Goal: Task Accomplishment & Management: Use online tool/utility

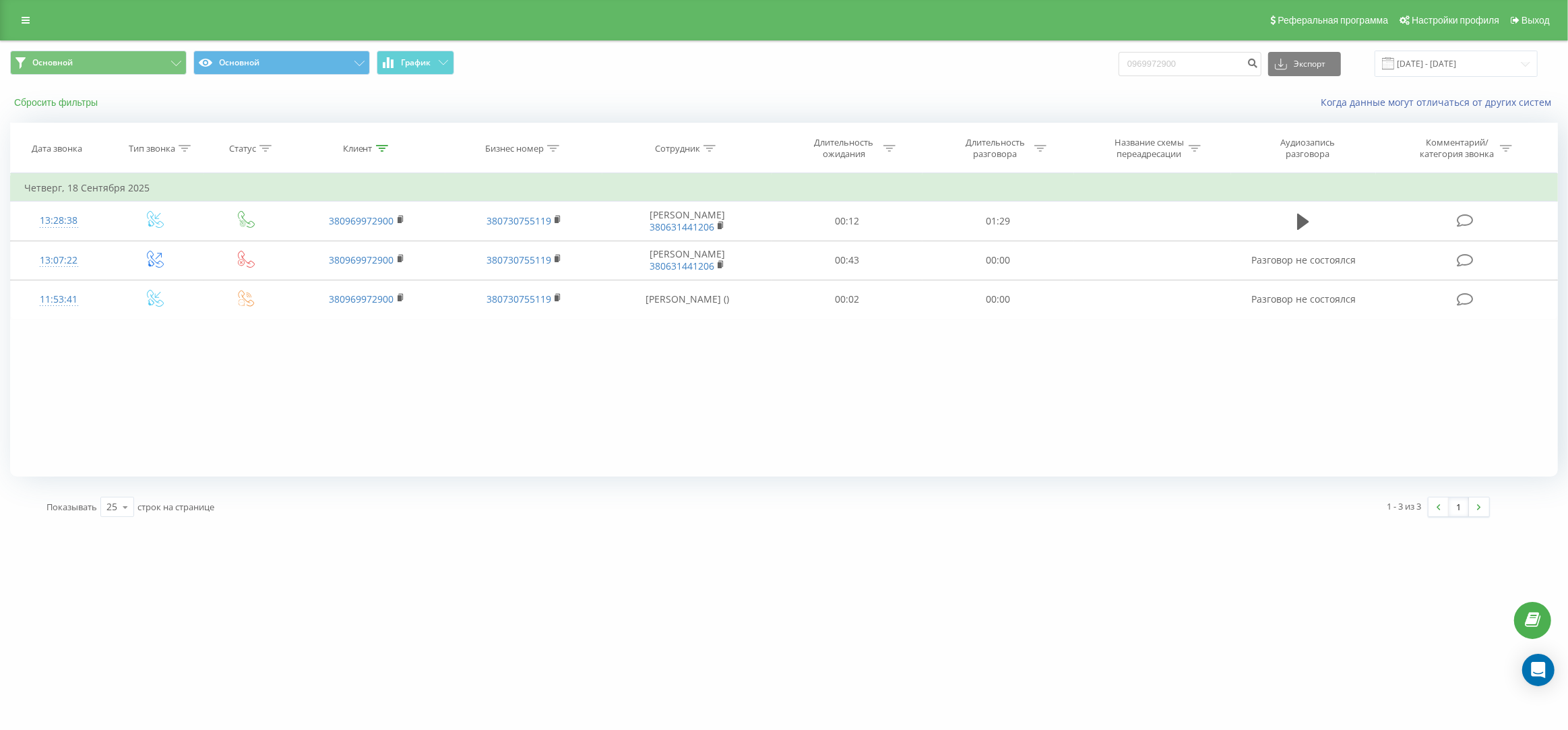
click at [77, 101] on button "Сбросить фильтры" at bounding box center [57, 102] width 94 height 12
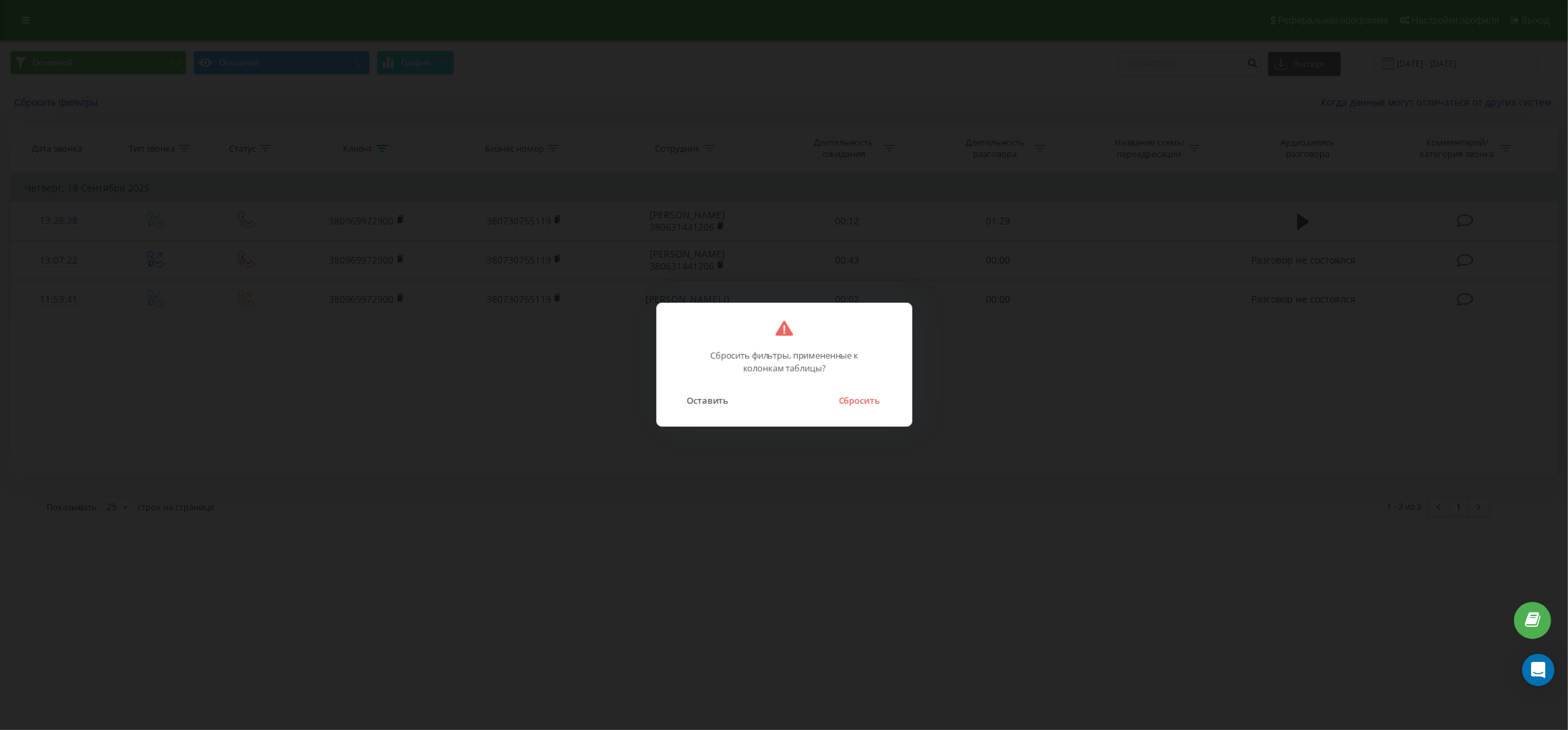
click at [859, 411] on div "Сбросить фильтры, примененные к колонкам таблицы? Оставить Сбросить" at bounding box center [784, 364] width 256 height 124
click at [866, 400] on button "Сбросить" at bounding box center [859, 400] width 55 height 17
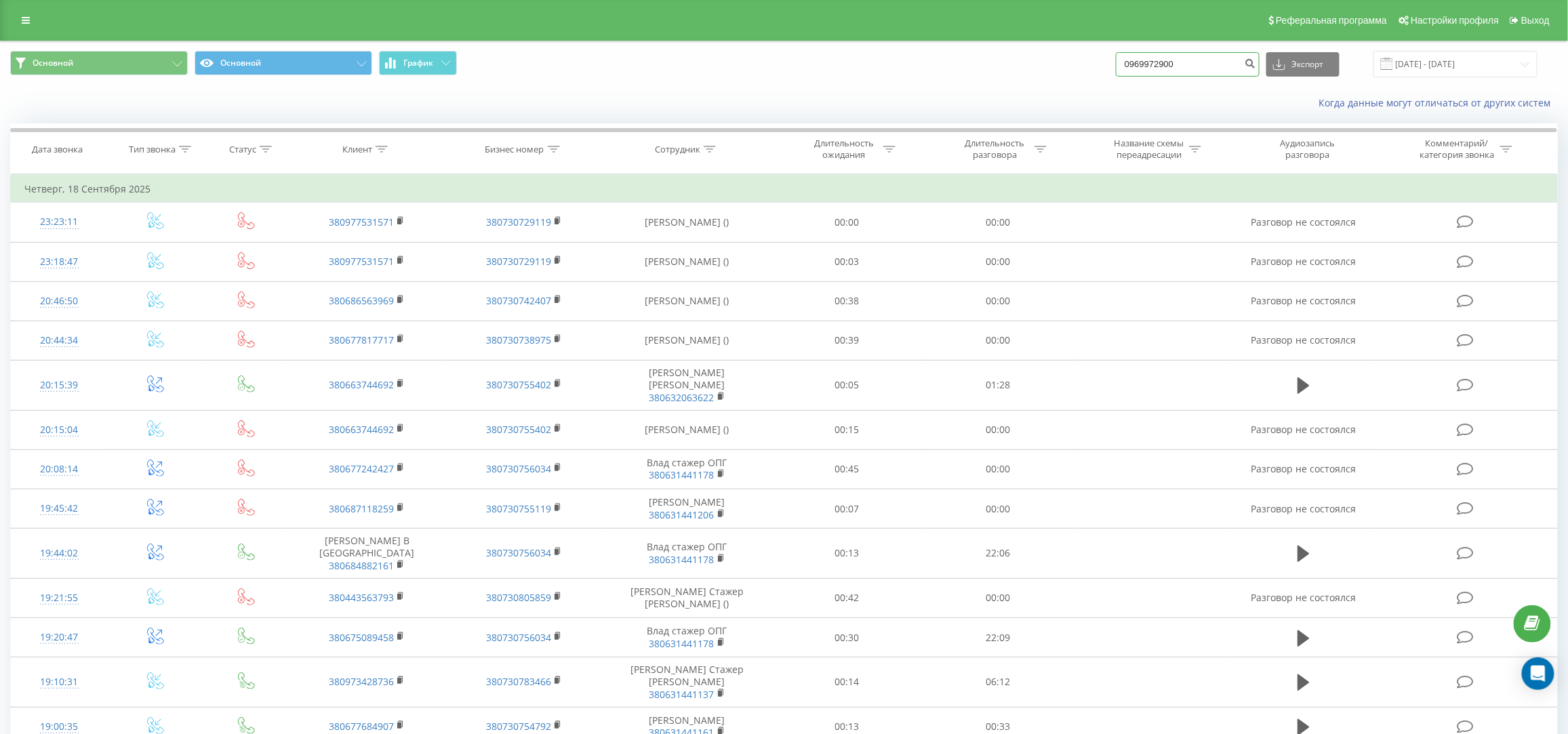
click at [1203, 65] on input "0969972900" at bounding box center [1187, 64] width 144 height 25
paste input "380962303035"
click at [1177, 64] on input "380962303035" at bounding box center [1187, 64] width 144 height 25
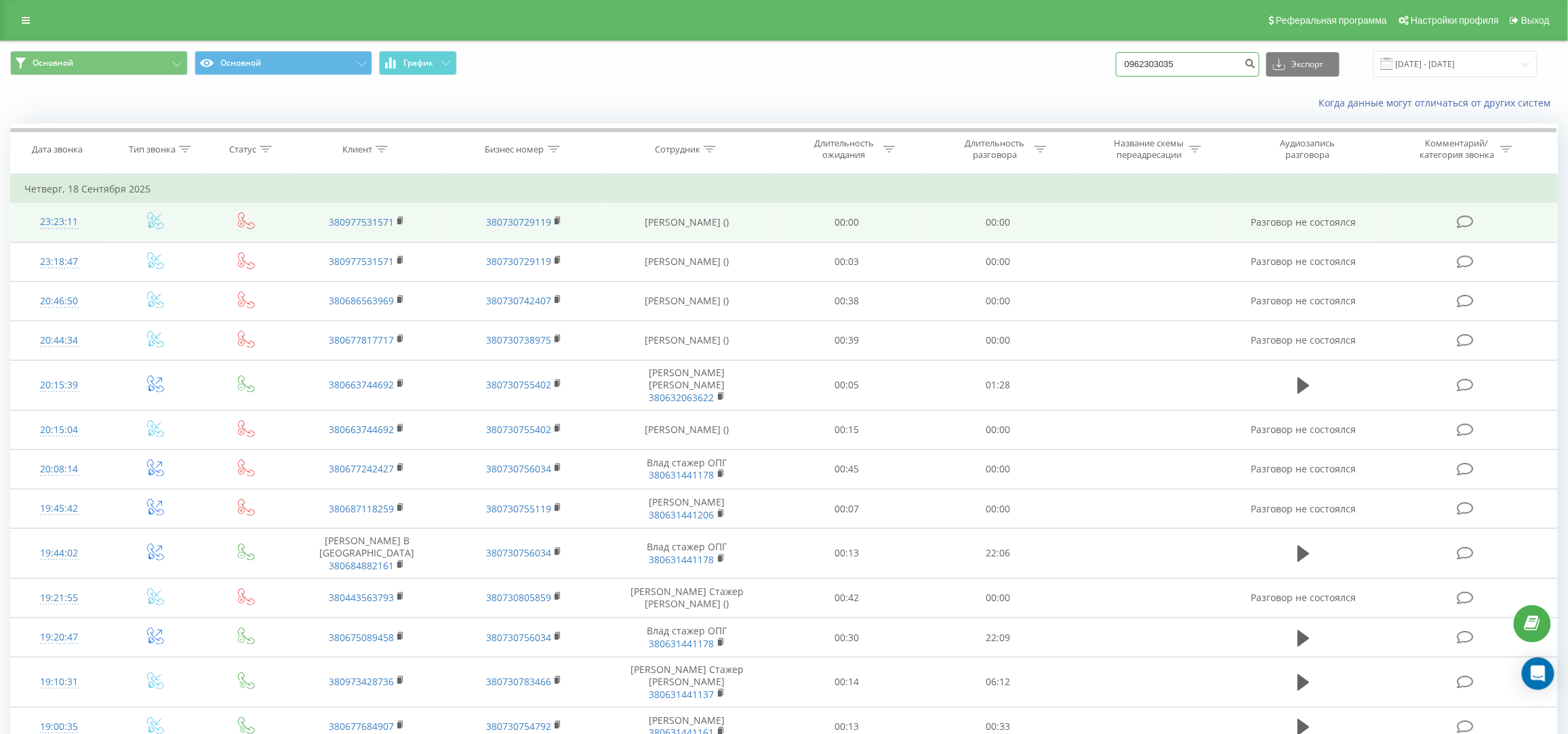
type input "0962303035"
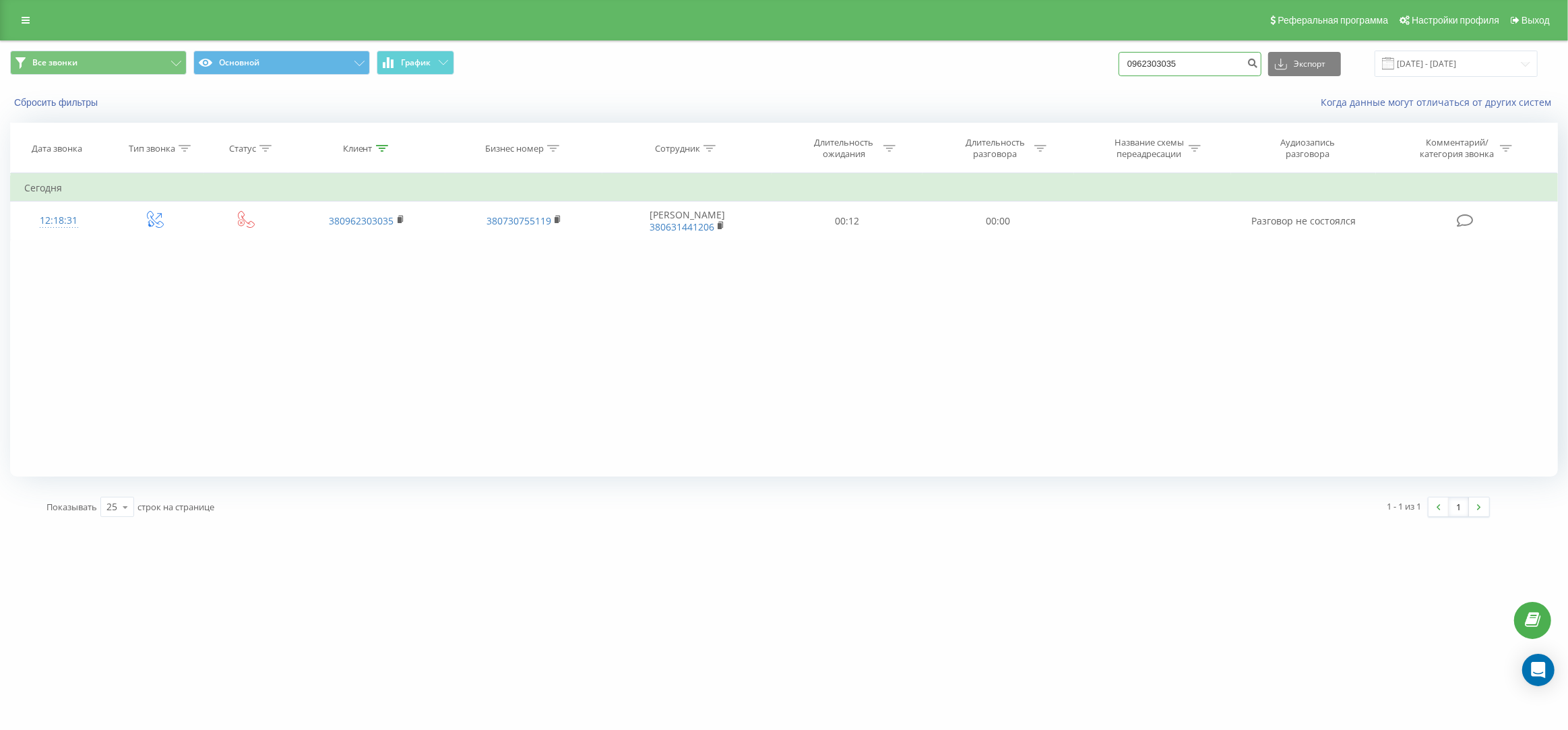
click at [1229, 62] on input "0962303035" at bounding box center [1190, 64] width 143 height 24
paste input "380955973890"
click at [1176, 62] on input "380955973890" at bounding box center [1190, 64] width 143 height 24
type input "0955973890"
